Goal: Transaction & Acquisition: Obtain resource

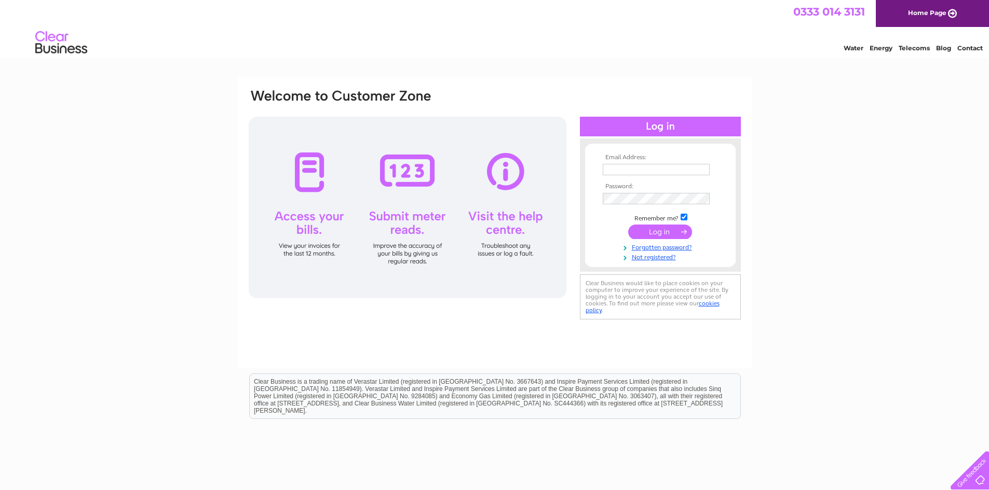
type input "safaaenterpriseltd@gmail.com"
click at [663, 233] on input "submit" at bounding box center [660, 232] width 64 height 15
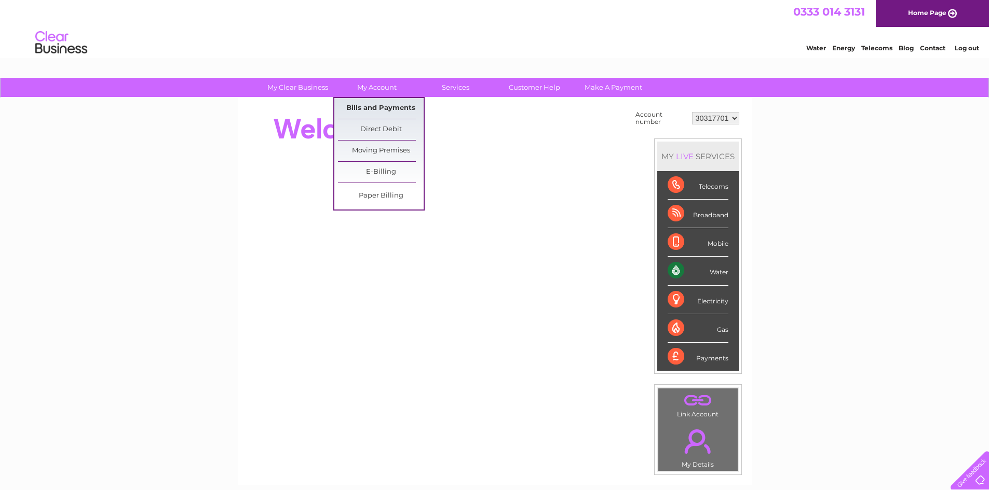
click at [387, 108] on link "Bills and Payments" at bounding box center [381, 108] width 86 height 21
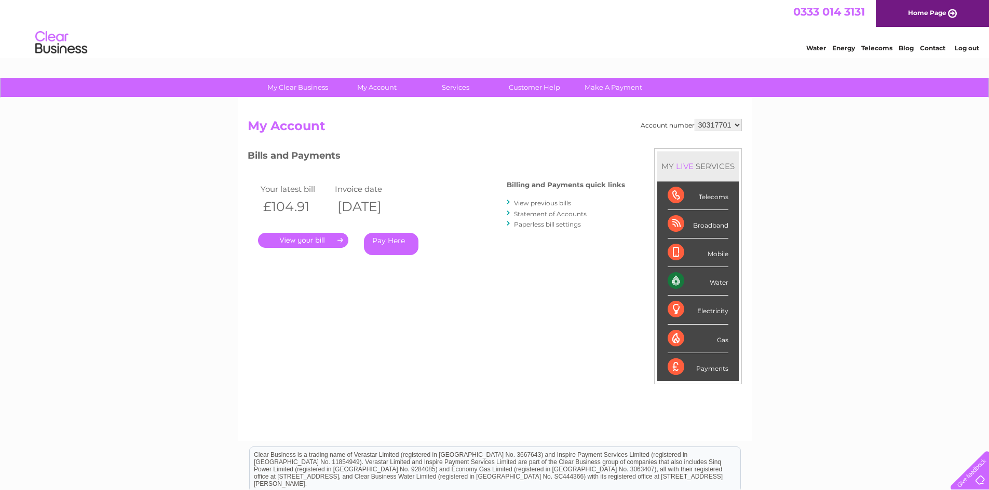
click at [288, 243] on link "." at bounding box center [303, 240] width 90 height 15
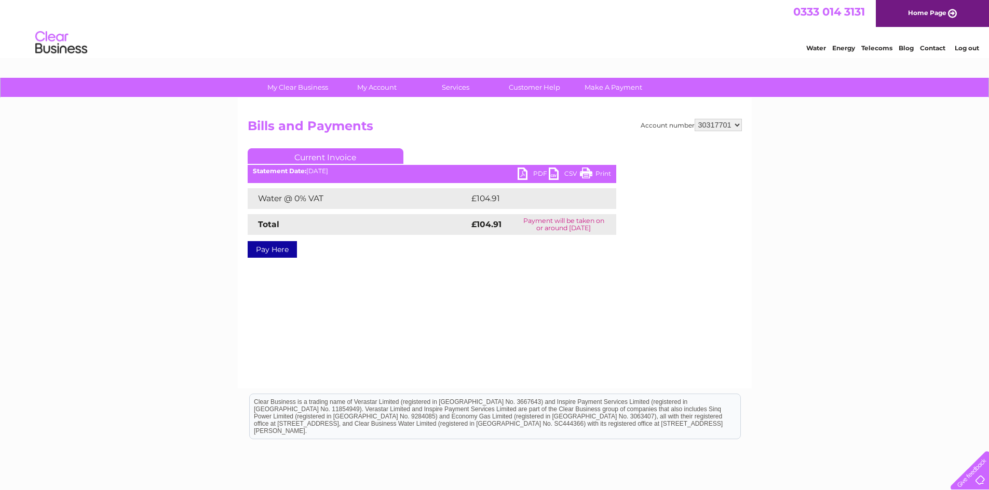
click at [530, 173] on link "PDF" at bounding box center [532, 175] width 31 height 15
click at [816, 46] on link "Water" at bounding box center [816, 48] width 20 height 8
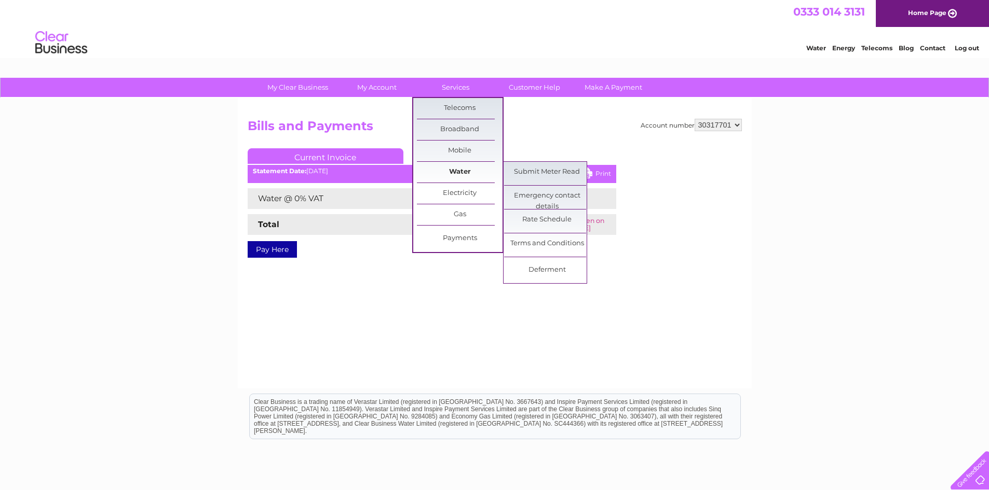
click at [447, 171] on link "Water" at bounding box center [460, 172] width 86 height 21
